Goal: Check status: Check status

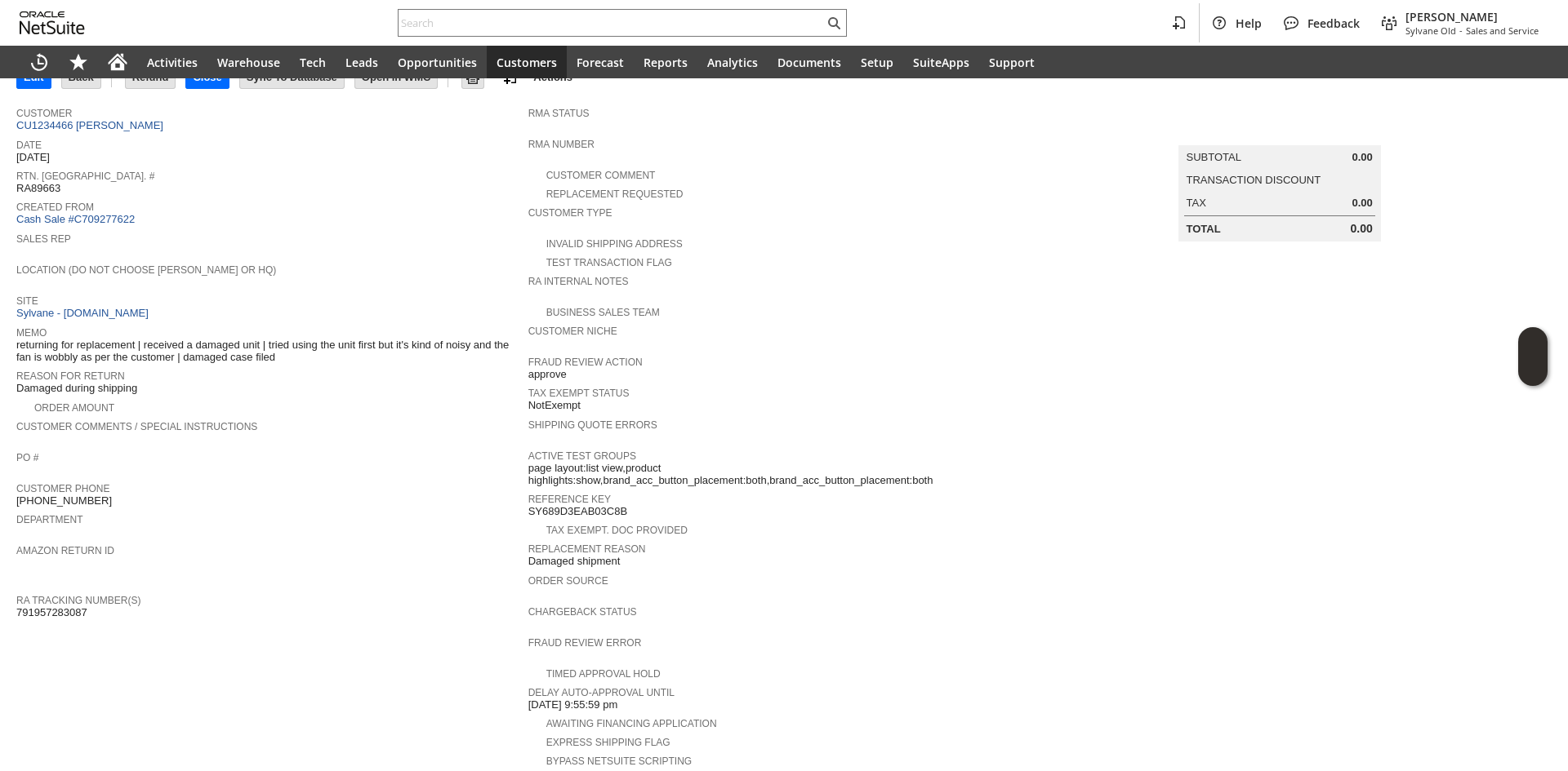
scroll to position [11, 0]
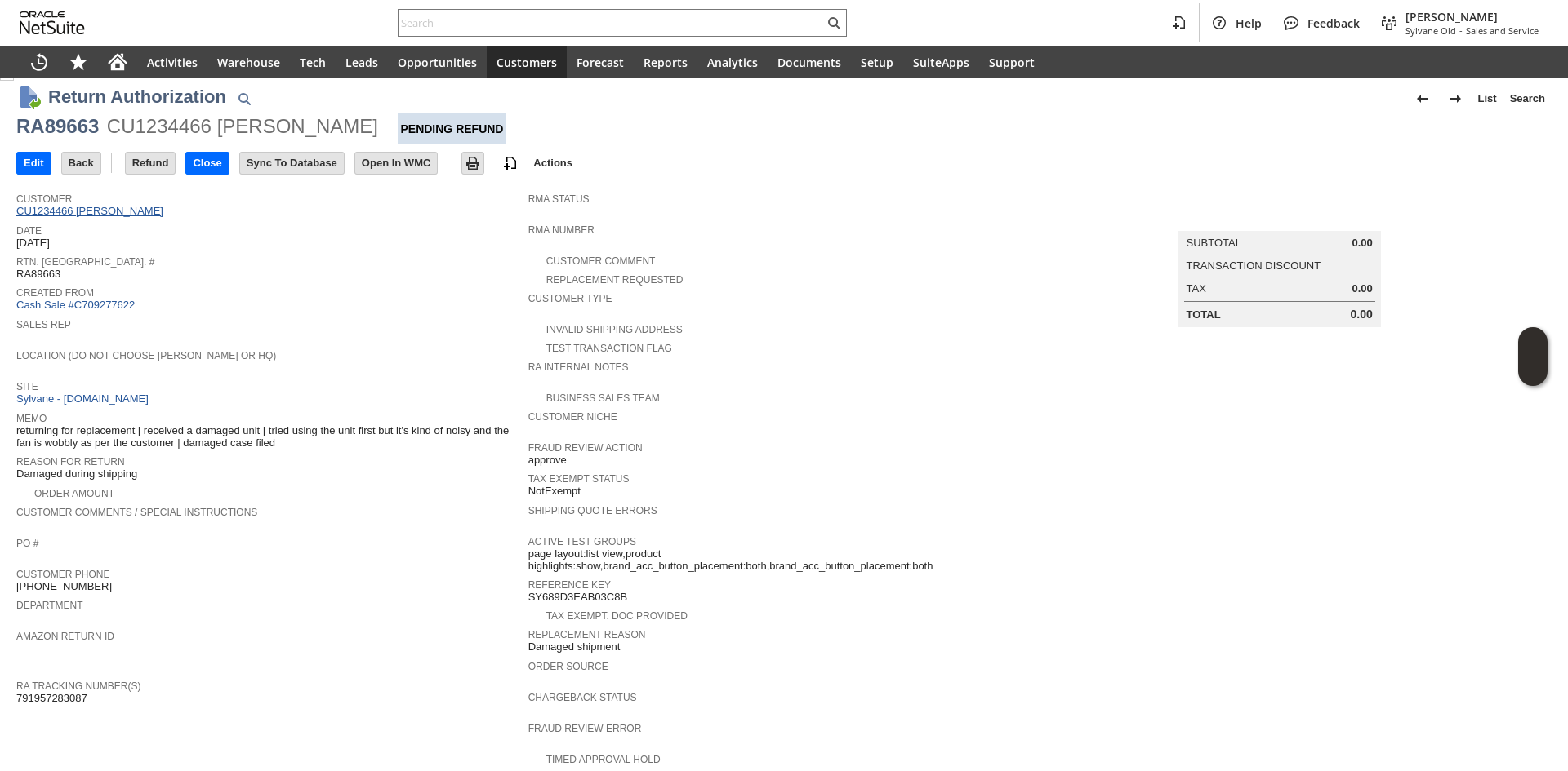
click at [156, 216] on link "CU1234466 [PERSON_NAME]" at bounding box center [92, 211] width 151 height 12
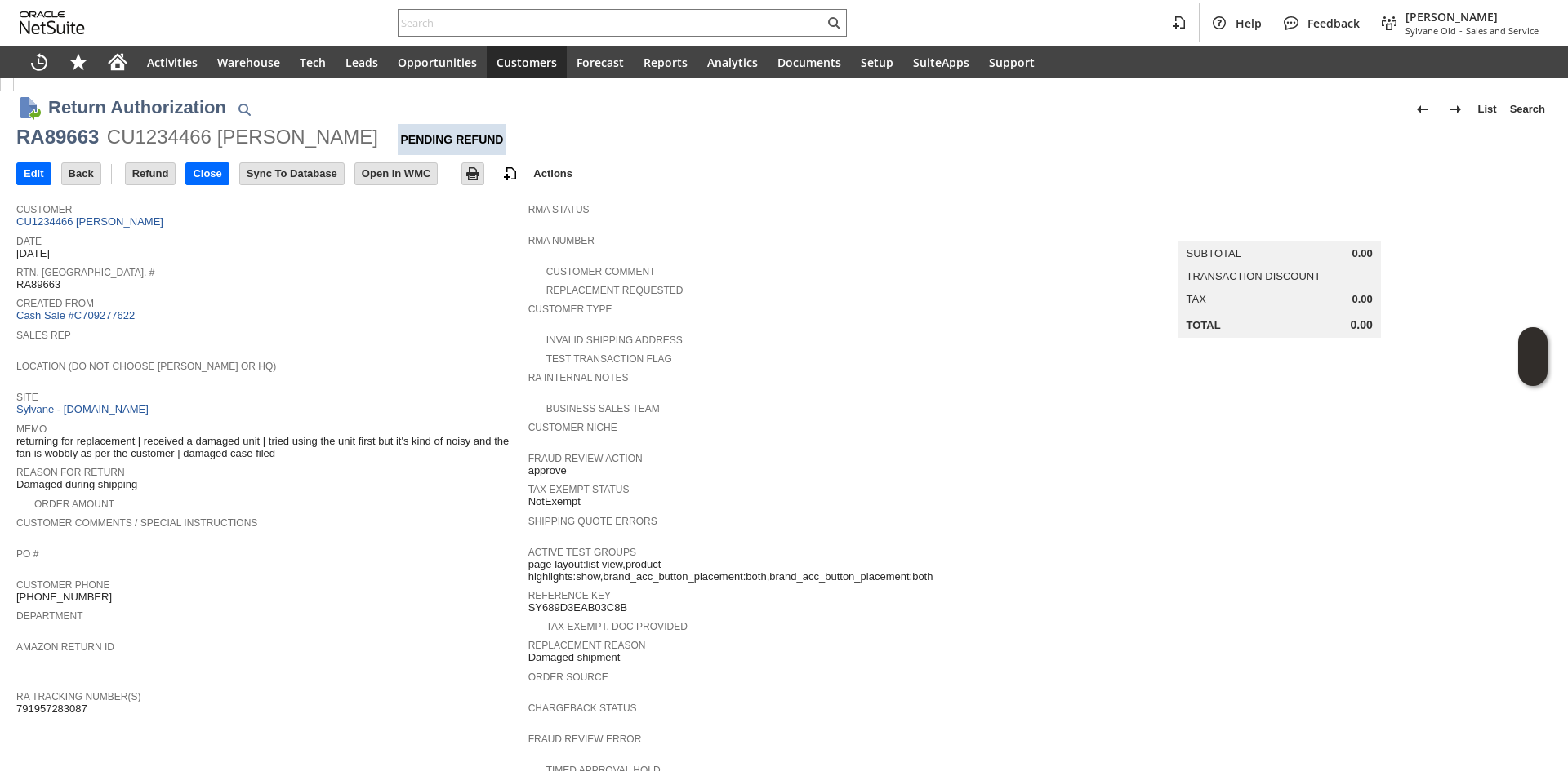
scroll to position [0, 0]
drag, startPoint x: 156, startPoint y: 432, endPoint x: 308, endPoint y: 431, distance: 152.0
click at [308, 436] on span "returning for replacement | received a damaged unit | tried using the unit firs…" at bounding box center [268, 448] width 504 height 25
click at [450, 436] on span "returning for replacement | received a damaged unit | tried using the unit firs…" at bounding box center [268, 448] width 504 height 25
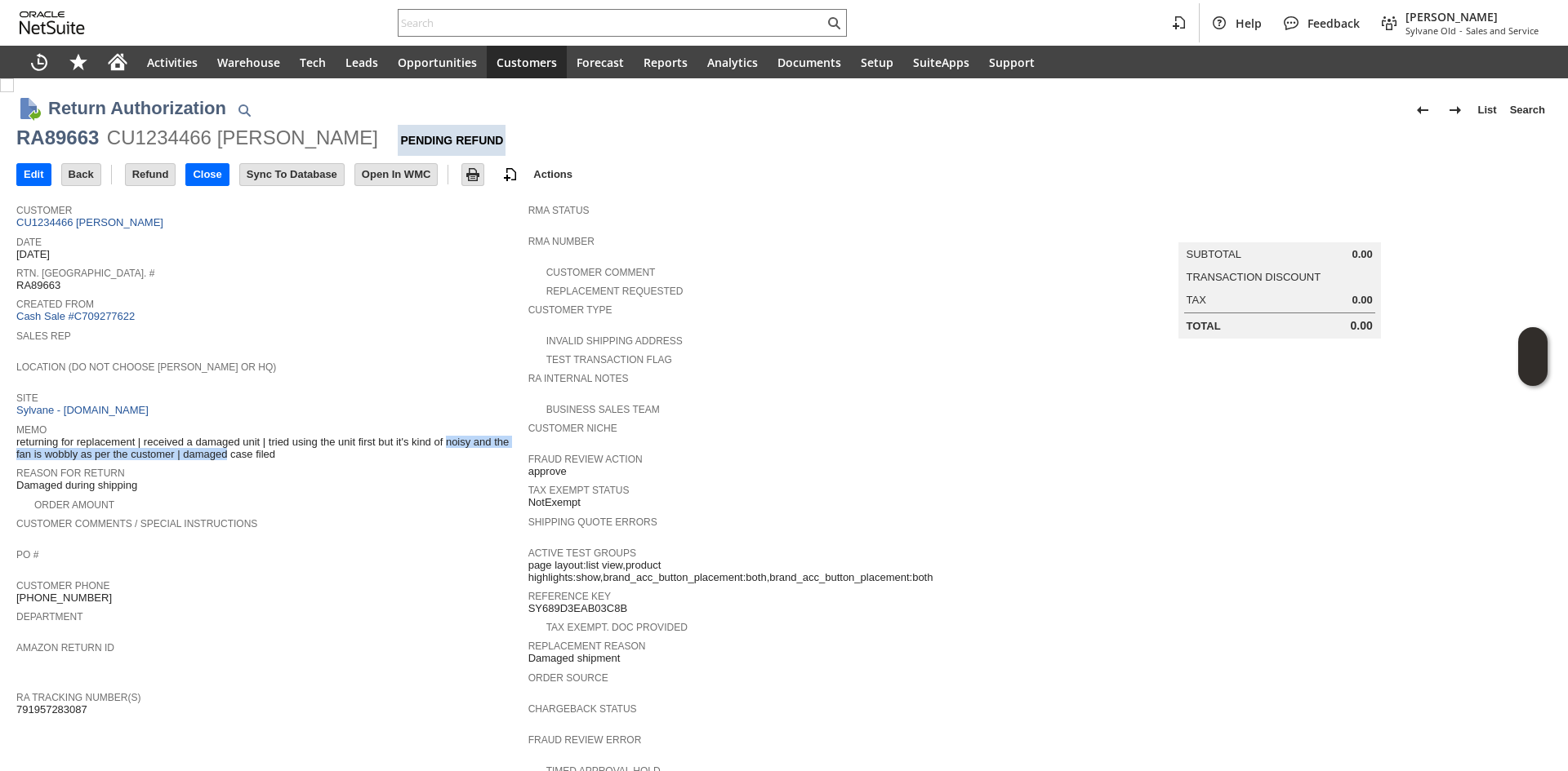
copy span "kind of noisy and the fan is wobbly as per the customer"
drag, startPoint x: 410, startPoint y: 436, endPoint x: 177, endPoint y: 444, distance: 233.1
click at [177, 444] on span "returning for replacement | received a damaged unit | tried using the unit firs…" at bounding box center [268, 448] width 504 height 25
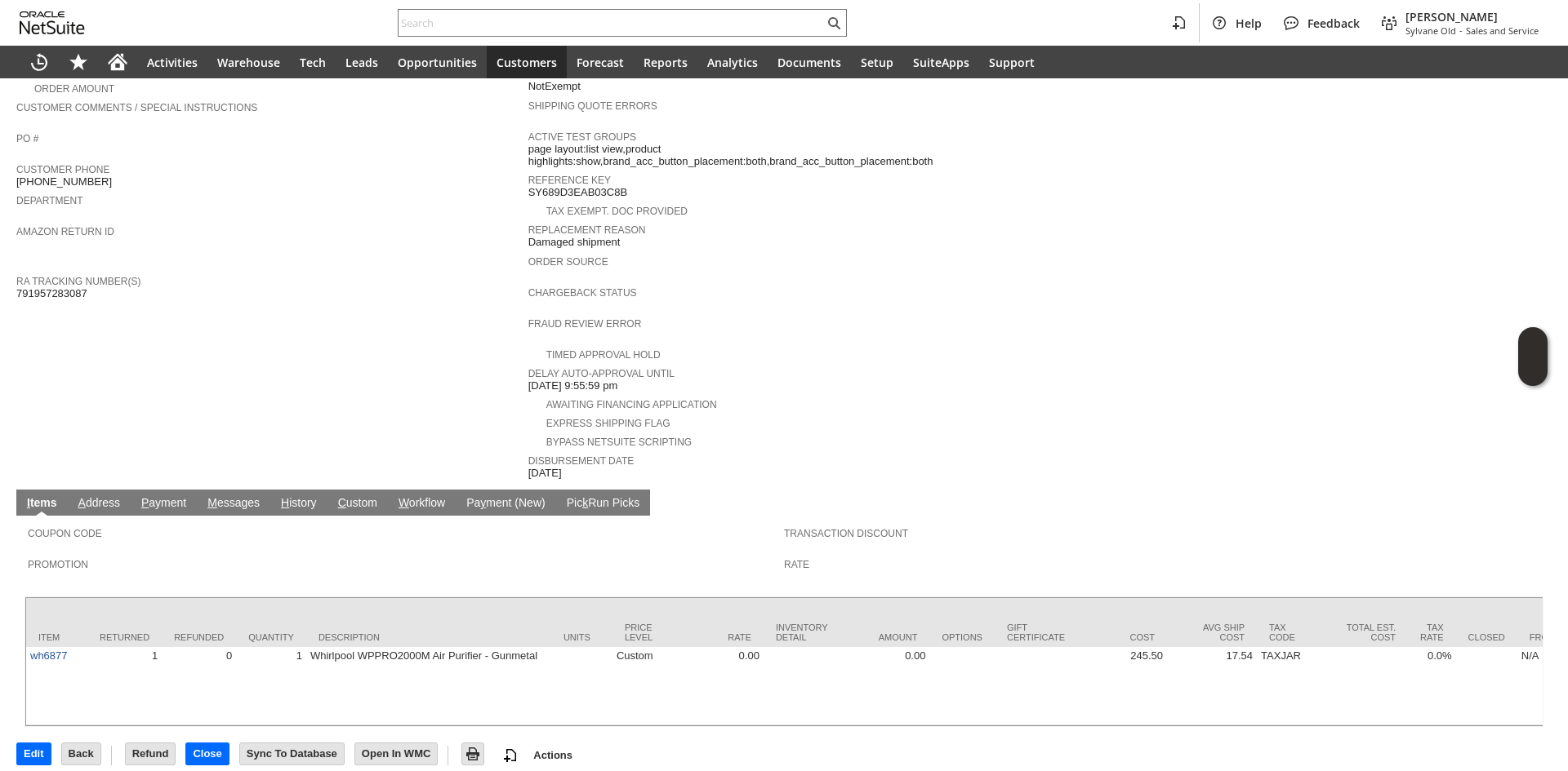
scroll to position [420, 0]
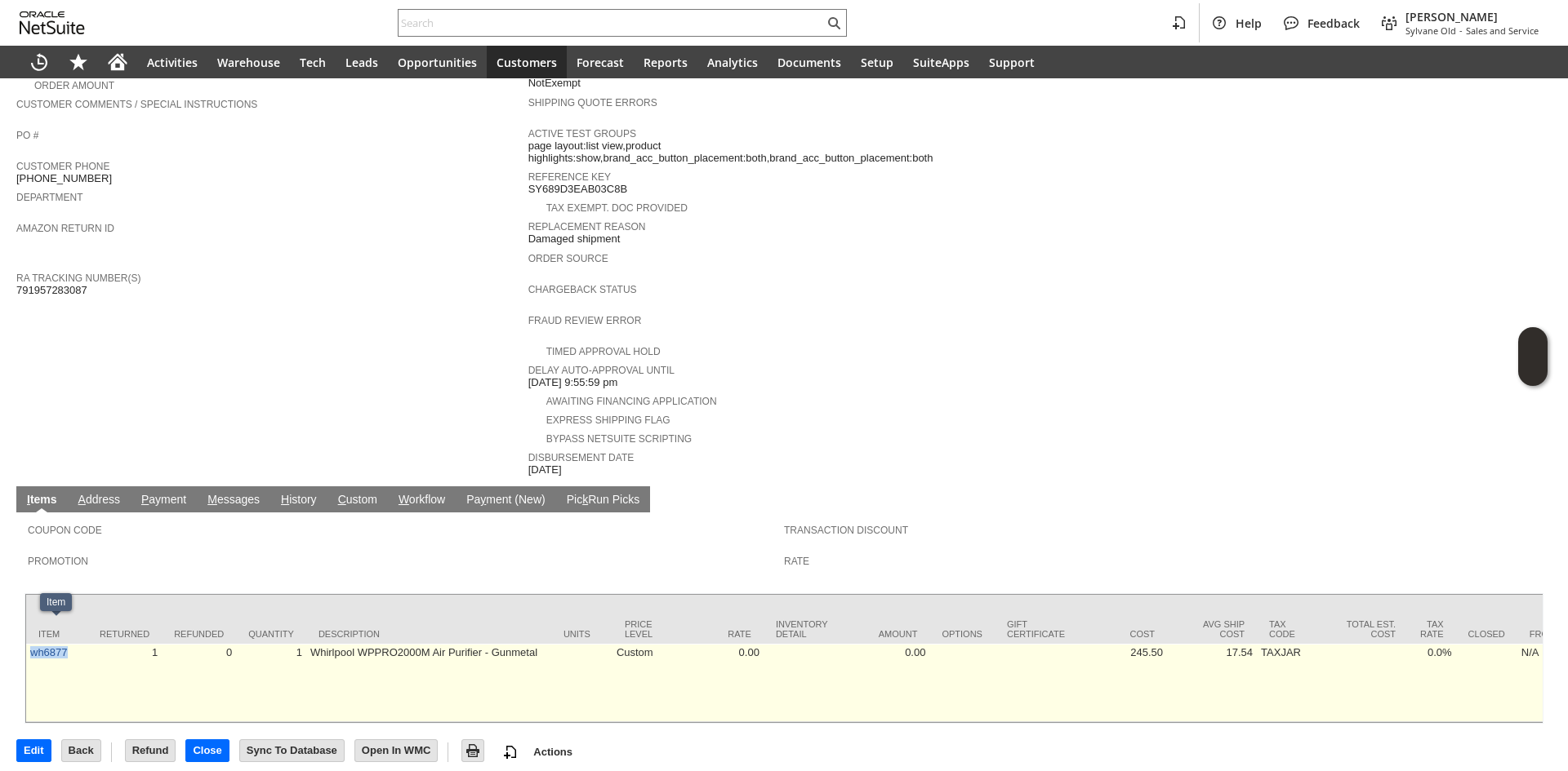
copy link "wh6877"
drag, startPoint x: 68, startPoint y: 637, endPoint x: 29, endPoint y: 641, distance: 39.2
click at [29, 644] on td "wh6877" at bounding box center [56, 683] width 61 height 79
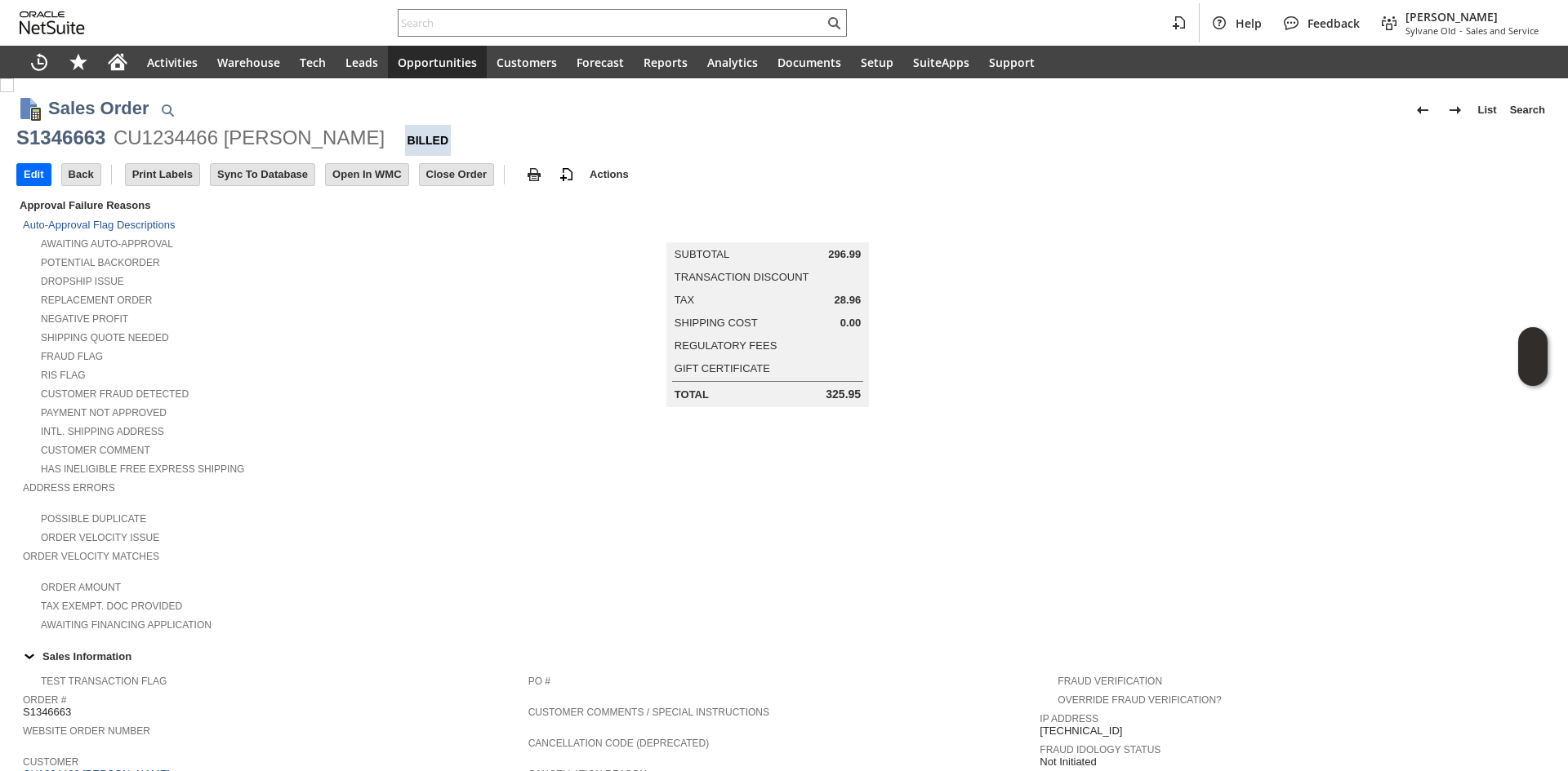
click at [23, 137] on div "S1346663" at bounding box center [60, 138] width 89 height 26
copy div "S1346663"
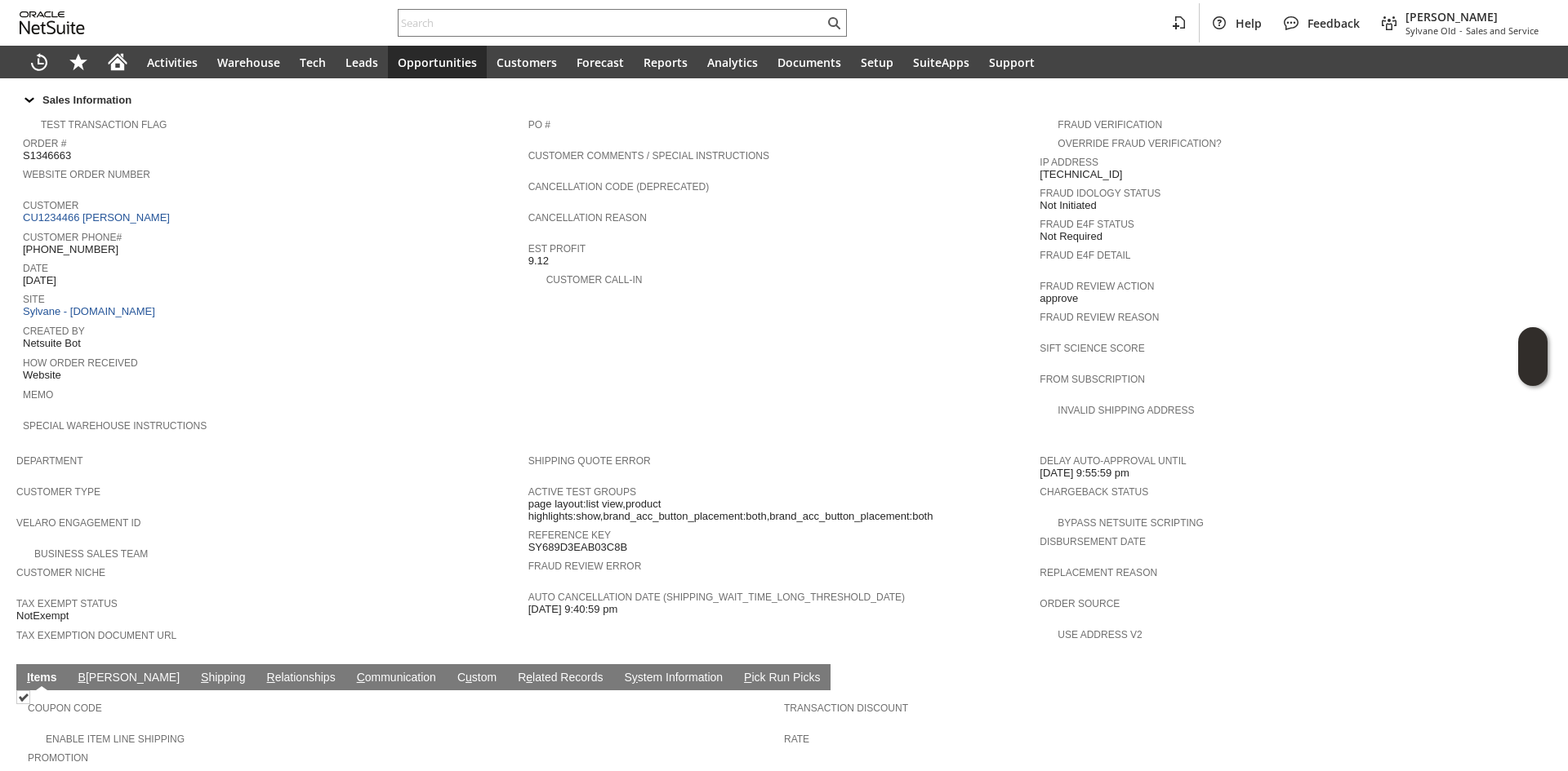
scroll to position [740, 0]
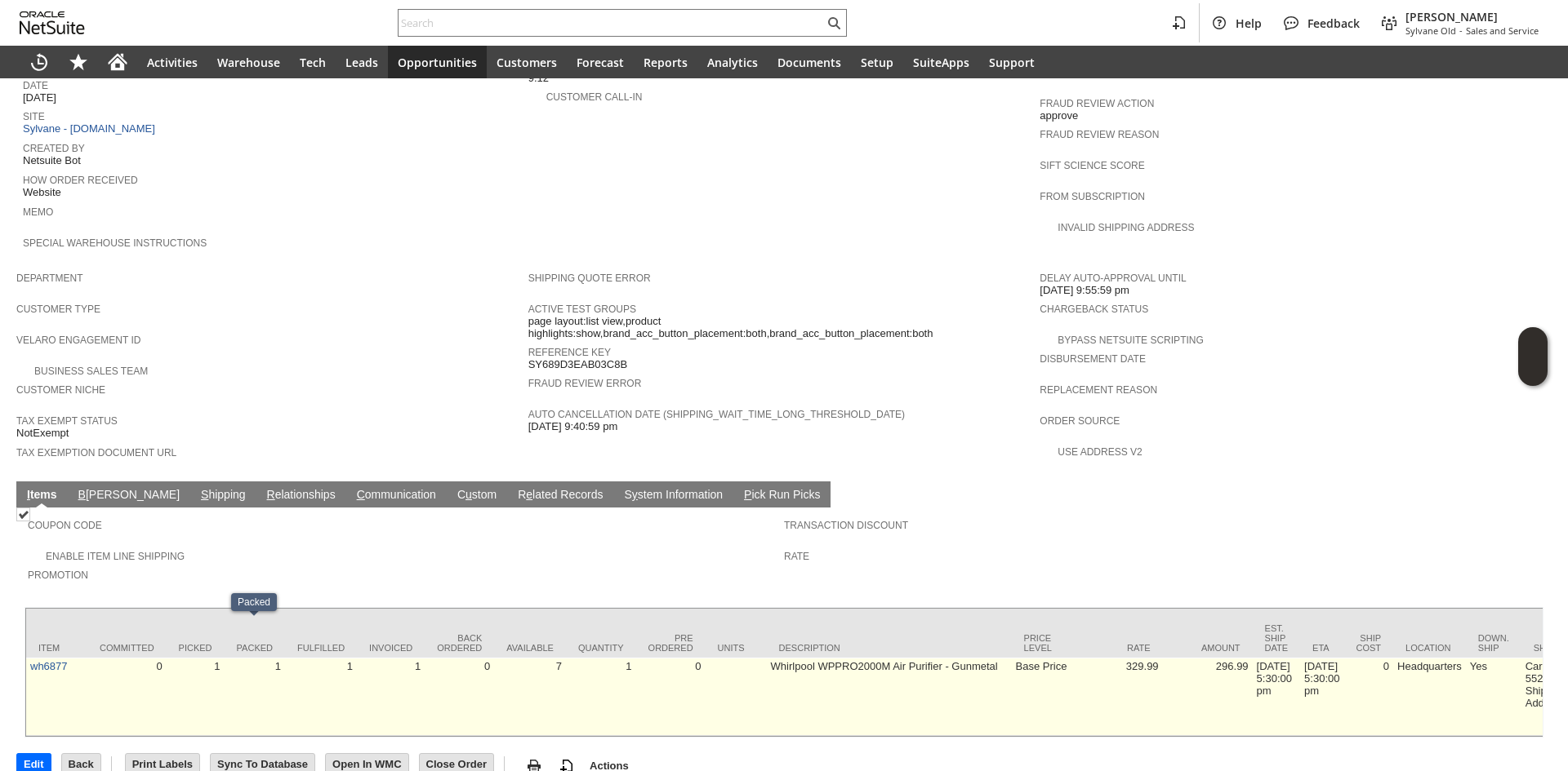
click at [250, 664] on td "1" at bounding box center [255, 697] width 60 height 79
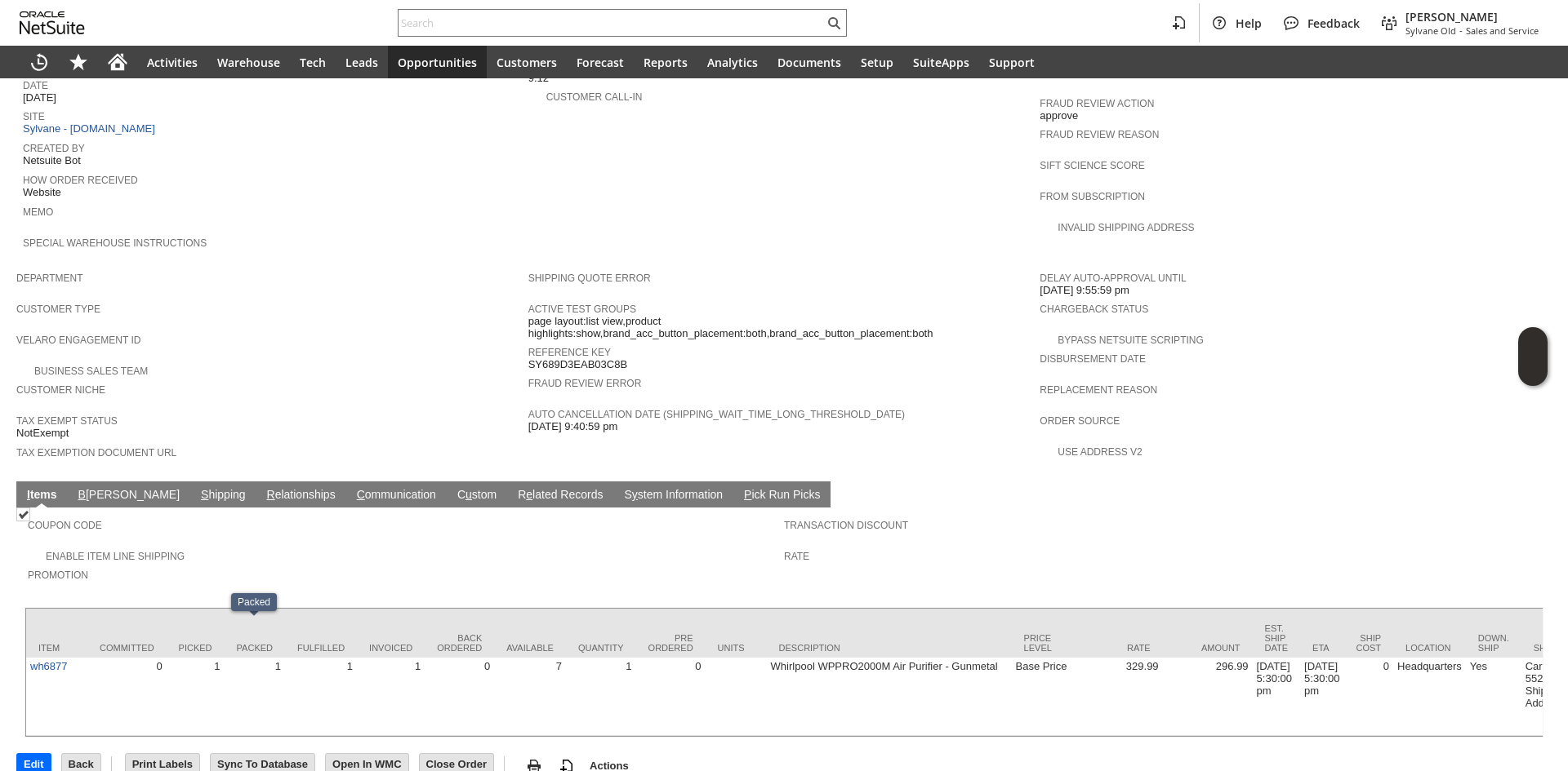
click at [190, 482] on td "S hipping" at bounding box center [223, 495] width 67 height 26
click at [197, 488] on link "S hipping" at bounding box center [223, 496] width 53 height 16
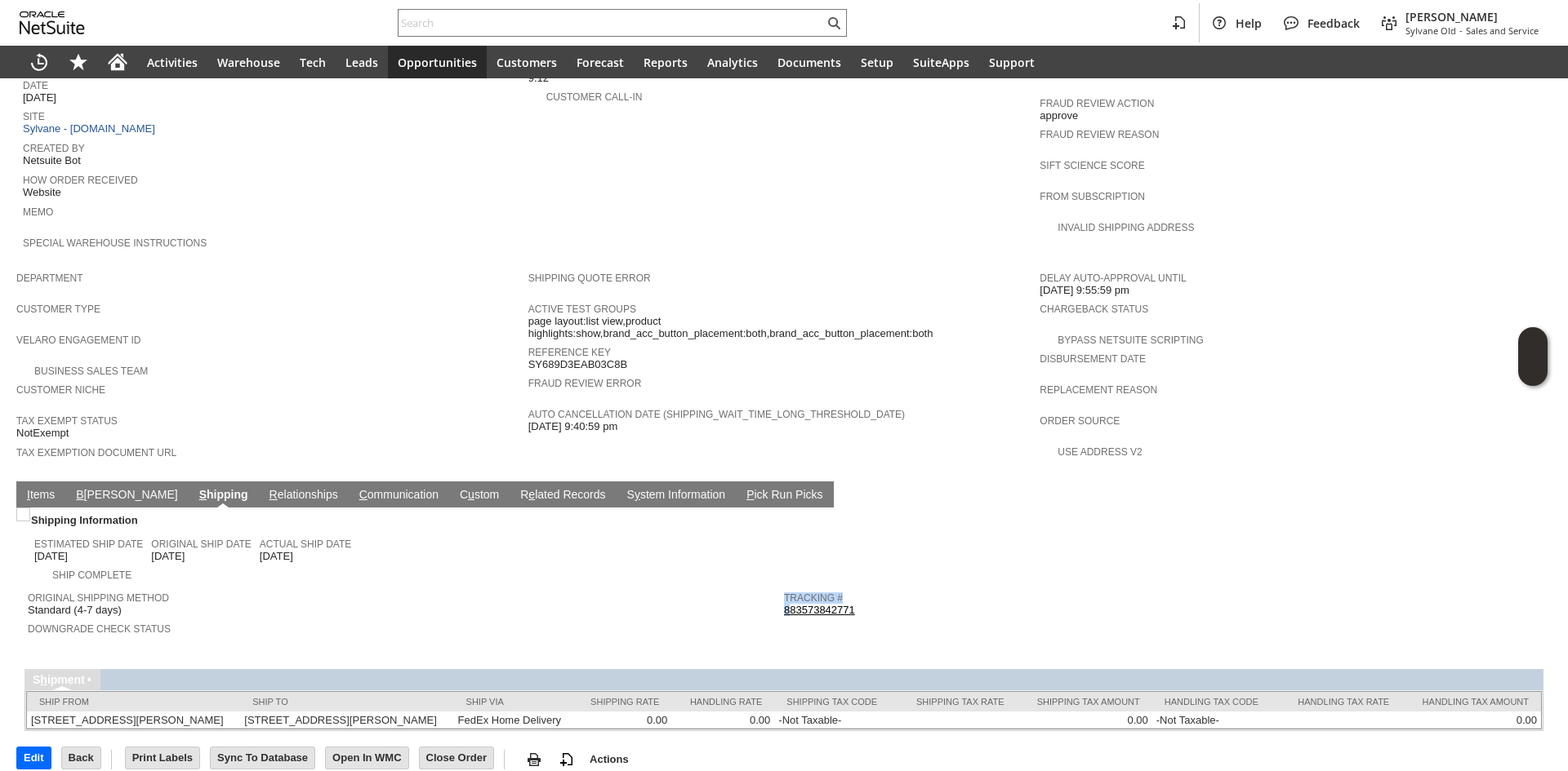
copy table "Tracking # 8"
copy table "Tracking #"
drag, startPoint x: 896, startPoint y: 581, endPoint x: 779, endPoint y: 572, distance: 117.3
click at [784, 584] on tbody "Tracking # 883573842771 Return Tracking #" at bounding box center [1162, 610] width 756 height 54
